Goal: Check status: Check status

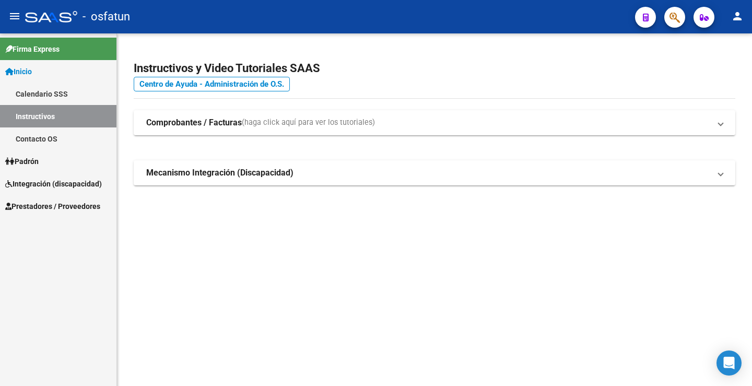
click at [86, 179] on span "Integración (discapacidad)" at bounding box center [53, 183] width 97 height 11
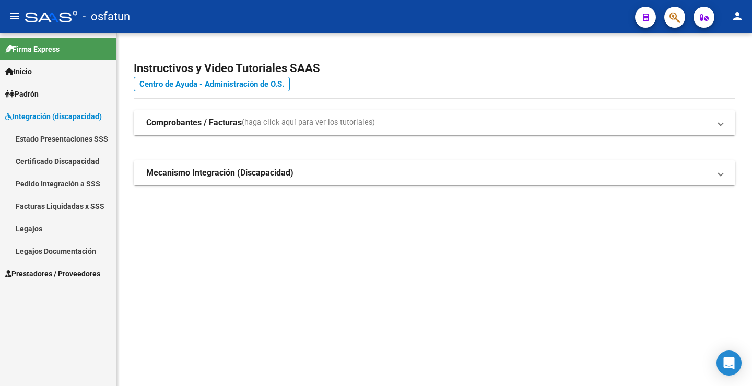
click at [78, 225] on link "Legajos" at bounding box center [58, 228] width 116 height 22
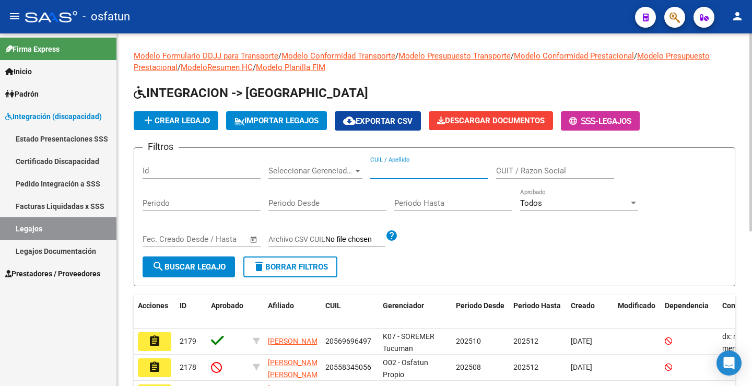
click at [422, 172] on input "CUIL / Apellido" at bounding box center [429, 170] width 118 height 9
paste input "23543337234"
type input "23543337234"
click at [226, 264] on span "search Buscar Legajo" at bounding box center [189, 266] width 74 height 9
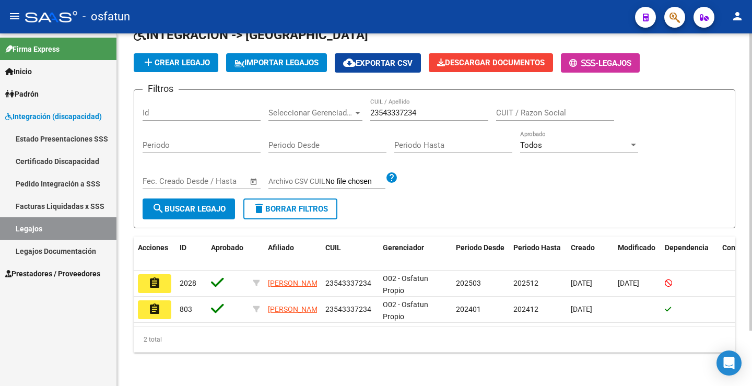
scroll to position [66, 0]
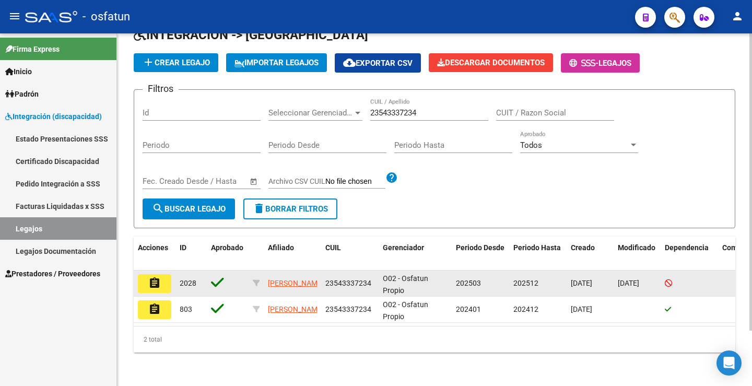
click at [163, 274] on button "assignment" at bounding box center [154, 283] width 33 height 19
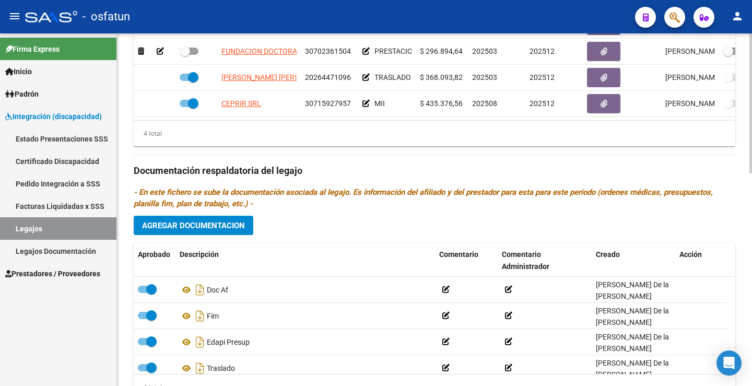
scroll to position [470, 0]
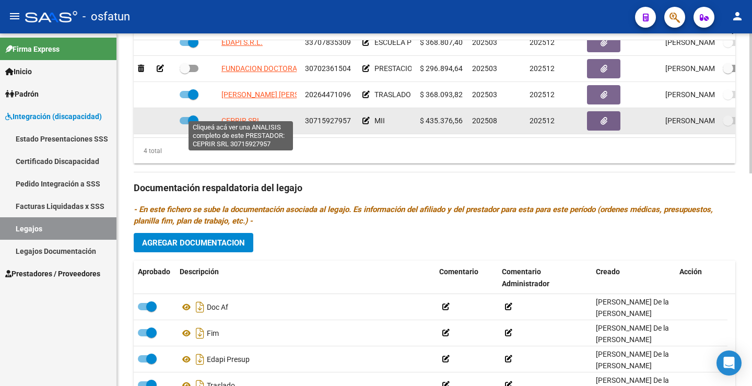
click at [237, 116] on span "CEPRIR SRL" at bounding box center [241, 120] width 40 height 8
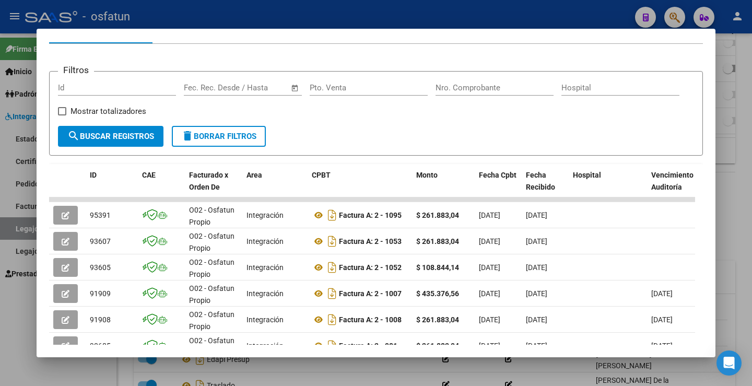
scroll to position [0, 0]
